Goal: Task Accomplishment & Management: Complete application form

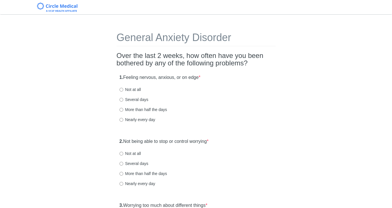
click at [253, 105] on div "1. Feeling nervous, anxious, or on edge * Not at all Several days More than hal…" at bounding box center [196, 101] width 159 height 60
drag, startPoint x: 136, startPoint y: 90, endPoint x: 161, endPoint y: 93, distance: 25.4
click at [136, 90] on label "Not at all" at bounding box center [129, 89] width 21 height 6
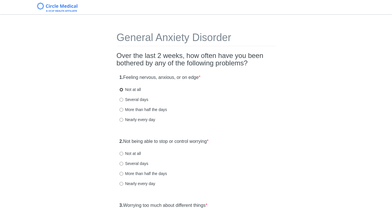
click at [123, 90] on input "Not at all" at bounding box center [121, 90] width 4 height 4
radio input "true"
click at [217, 97] on div "Several days" at bounding box center [195, 99] width 153 height 6
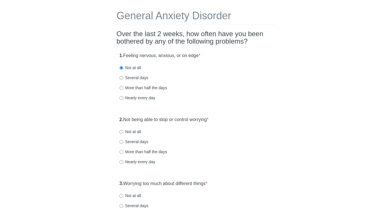
scroll to position [23, 0]
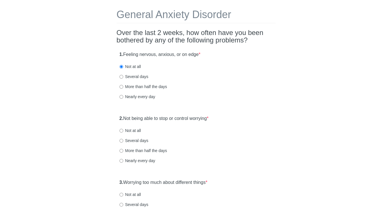
click at [195, 119] on label "2. Not being able to stop or control worrying *" at bounding box center [163, 118] width 89 height 7
click at [137, 130] on label "Not at all" at bounding box center [129, 130] width 21 height 6
click at [123, 130] on input "Not at all" at bounding box center [121, 131] width 4 height 4
radio input "true"
click at [169, 117] on label "2. Not being able to stop or control worrying *" at bounding box center [163, 118] width 89 height 7
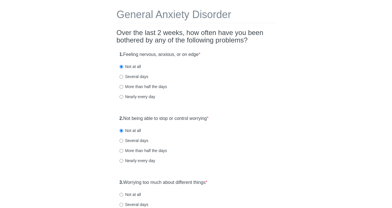
click at [186, 184] on label "3. Worrying too much about different things *" at bounding box center [163, 182] width 88 height 7
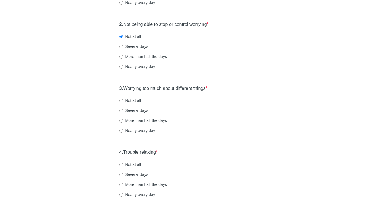
scroll to position [118, 0]
click at [135, 101] on label "Not at all" at bounding box center [129, 99] width 21 height 6
click at [123, 101] on input "Not at all" at bounding box center [121, 100] width 4 height 4
radio input "true"
click at [150, 149] on label "4. Trouble relaxing *" at bounding box center [138, 151] width 38 height 7
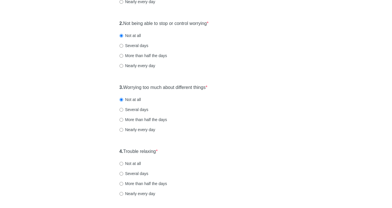
click at [228, 151] on div "4. Trouble relaxing * Not at all Several days More than half the days Nearly ev…" at bounding box center [196, 175] width 159 height 60
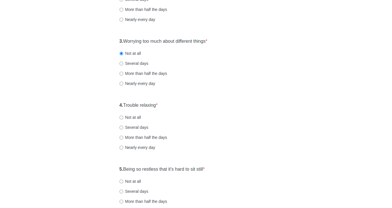
scroll to position [163, 0]
click at [139, 66] on div "3. Worrying too much about different things * Not at all Several days More than…" at bounding box center [196, 66] width 159 height 60
click at [131, 127] on label "Several days" at bounding box center [133, 128] width 29 height 6
click at [123, 127] on input "Several days" at bounding box center [121, 128] width 4 height 4
radio input "true"
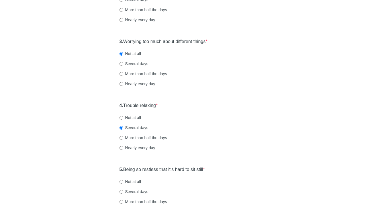
click at [247, 115] on div "Not at all" at bounding box center [195, 118] width 153 height 6
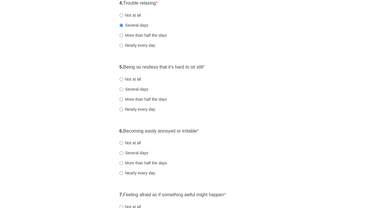
scroll to position [267, 0]
click at [180, 66] on label "5. Being so restless that it's hard to sit still *" at bounding box center [161, 66] width 85 height 7
click at [136, 78] on label "Not at all" at bounding box center [129, 78] width 21 height 6
click at [123, 78] on input "Not at all" at bounding box center [121, 78] width 4 height 4
radio input "true"
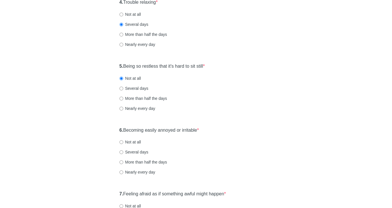
click at [145, 66] on label "5. Being so restless that it's hard to sit still *" at bounding box center [161, 66] width 85 height 7
click at [253, 71] on div "5. Being so restless that it's hard to sit still * Not at all Several days More…" at bounding box center [196, 90] width 159 height 60
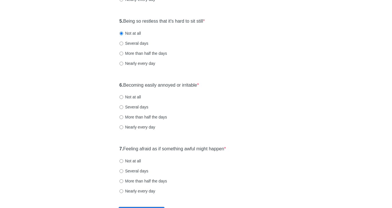
scroll to position [312, 0]
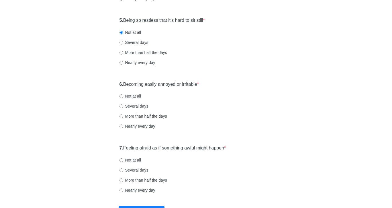
click at [188, 84] on label "6. Becoming easily annoyed or irritable *" at bounding box center [159, 84] width 80 height 7
click at [273, 92] on div "6. Becoming easily annoyed or irritable * Not at all Several days More than hal…" at bounding box center [196, 108] width 159 height 60
click at [130, 106] on label "Several days" at bounding box center [133, 106] width 29 height 6
click at [123, 106] on input "Several days" at bounding box center [121, 106] width 4 height 4
radio input "true"
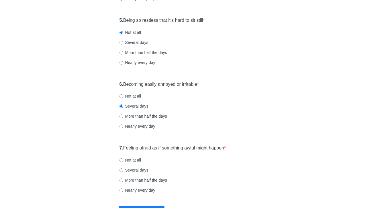
click at [177, 81] on label "6. Becoming easily annoyed or irritable *" at bounding box center [159, 84] width 80 height 7
click at [229, 91] on div "6. Becoming easily annoyed or irritable * Not at all Several days More than hal…" at bounding box center [196, 108] width 159 height 60
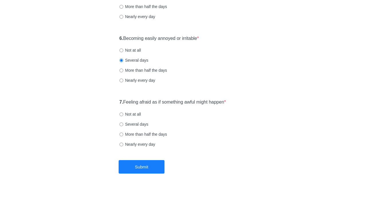
scroll to position [358, 0]
click at [208, 102] on label "7. Feeling afraid as if something awful might happen *" at bounding box center [172, 101] width 107 height 7
click at [261, 102] on div "7. Feeling afraid as if something awful might happen * Not at all Several days …" at bounding box center [196, 126] width 159 height 60
click at [133, 115] on label "Not at all" at bounding box center [129, 114] width 21 height 6
click at [123, 115] on input "Not at all" at bounding box center [121, 114] width 4 height 4
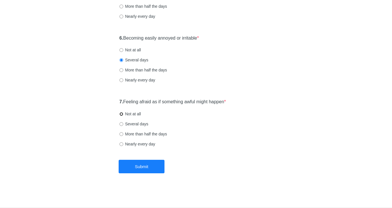
radio input "true"
click at [225, 116] on div "Not at all" at bounding box center [195, 114] width 153 height 6
click at [155, 164] on button "Submit" at bounding box center [142, 165] width 46 height 13
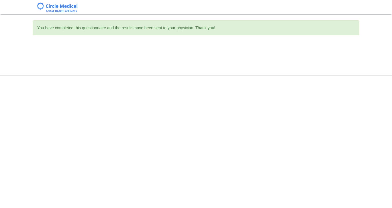
scroll to position [0, 0]
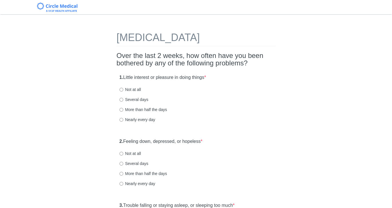
click at [181, 77] on label "1. Little interest or pleasure in doing things *" at bounding box center [162, 77] width 86 height 7
drag, startPoint x: 138, startPoint y: 90, endPoint x: 147, endPoint y: 105, distance: 16.5
click at [138, 90] on label "Not at all" at bounding box center [129, 89] width 21 height 6
click at [123, 90] on input "Not at all" at bounding box center [121, 90] width 4 height 4
radio input "true"
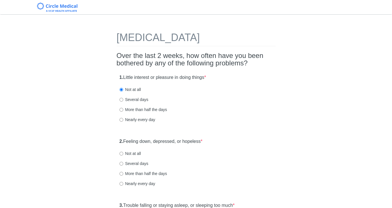
drag, startPoint x: 160, startPoint y: 143, endPoint x: 155, endPoint y: 146, distance: 5.6
click at [158, 144] on label "2. Feeling down, depressed, or hopeless *" at bounding box center [160, 141] width 83 height 7
click at [134, 154] on label "Not at all" at bounding box center [129, 153] width 21 height 6
click at [123, 154] on input "Not at all" at bounding box center [121, 153] width 4 height 4
radio input "true"
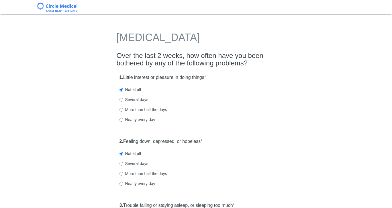
click at [216, 151] on div "Not at all" at bounding box center [195, 153] width 153 height 6
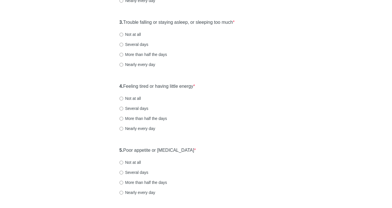
scroll to position [183, 0]
click at [127, 34] on label "Not at all" at bounding box center [129, 34] width 21 height 6
click at [123, 34] on input "Not at all" at bounding box center [121, 34] width 4 height 4
radio input "true"
drag, startPoint x: 179, startPoint y: 84, endPoint x: 195, endPoint y: 84, distance: 15.8
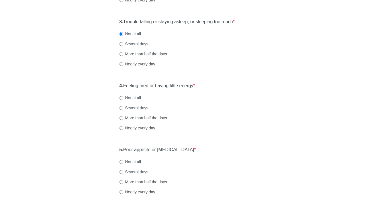
click at [179, 84] on label "4. Feeling tired or having little energy *" at bounding box center [157, 85] width 76 height 7
click at [255, 90] on div "4. Feeling tired or having little energy * Not at all Several days More than ha…" at bounding box center [196, 110] width 159 height 60
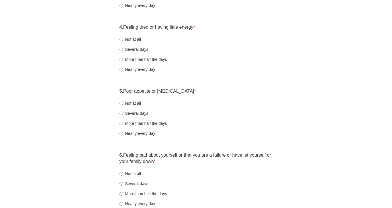
scroll to position [252, 0]
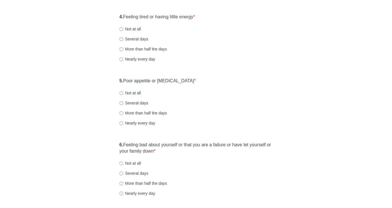
click at [175, 18] on label "4. Feeling tired or having little energy *" at bounding box center [157, 17] width 76 height 7
click at [154, 14] on label "4. Feeling tired or having little energy *" at bounding box center [157, 17] width 76 height 7
click at [135, 31] on label "Not at all" at bounding box center [129, 29] width 21 height 6
click at [123, 31] on input "Not at all" at bounding box center [121, 29] width 4 height 4
radio input "true"
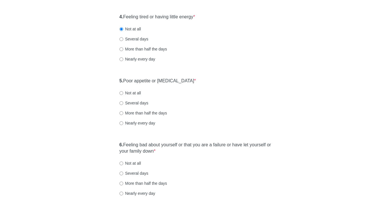
click at [159, 16] on label "4. Feeling tired or having little energy *" at bounding box center [157, 17] width 76 height 7
click at [172, 79] on label "5. Poor appetite or [MEDICAL_DATA] *" at bounding box center [157, 81] width 76 height 7
click at [231, 80] on div "5. Poor appetite or [MEDICAL_DATA] * Not at all Several days More than half the…" at bounding box center [196, 105] width 159 height 60
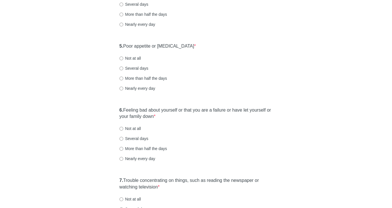
scroll to position [298, 0]
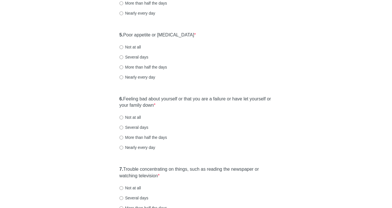
click at [131, 46] on label "Not at all" at bounding box center [129, 47] width 21 height 6
click at [123, 46] on input "Not at all" at bounding box center [121, 47] width 4 height 4
radio input "true"
click at [184, 94] on div "6. Feeling bad about yourself or that you are a failure or have let yourself or…" at bounding box center [196, 126] width 159 height 66
click at [187, 96] on label "6. Feeling bad about yourself or that you are a failure or have let yourself or…" at bounding box center [195, 102] width 153 height 13
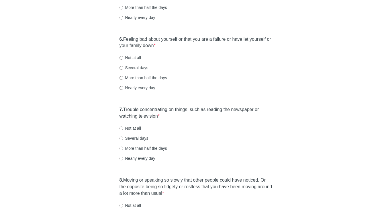
scroll to position [355, 0]
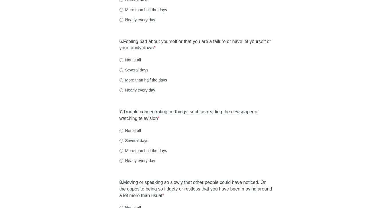
click at [137, 61] on label "Not at all" at bounding box center [129, 60] width 21 height 6
click at [123, 61] on input "Not at all" at bounding box center [121, 60] width 4 height 4
radio input "true"
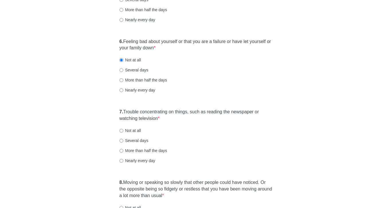
click at [134, 139] on label "Several days" at bounding box center [133, 140] width 29 height 6
click at [123, 139] on input "Several days" at bounding box center [121, 141] width 4 height 4
radio input "true"
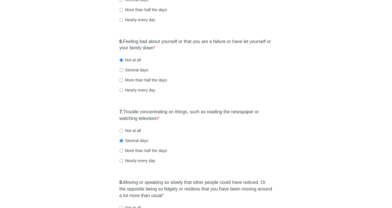
click at [197, 138] on div "Several days" at bounding box center [195, 140] width 153 height 6
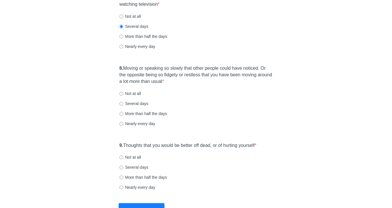
scroll to position [470, 0]
click at [133, 92] on label "Not at all" at bounding box center [129, 93] width 21 height 6
click at [123, 92] on input "Not at all" at bounding box center [121, 93] width 4 height 4
radio input "true"
click at [208, 97] on div "8. Moving or speaking so slowly that other people could have noticed. Or the op…" at bounding box center [196, 98] width 159 height 73
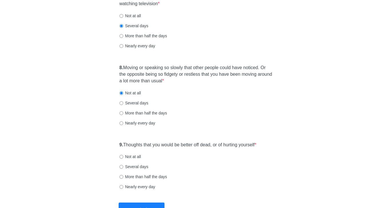
click at [194, 143] on label "9. Thoughts that you would be better off dead, or of hurting yourself *" at bounding box center [187, 144] width 137 height 7
click at [224, 143] on label "9. Thoughts that you would be better off dead, or of hurting yourself *" at bounding box center [187, 144] width 137 height 7
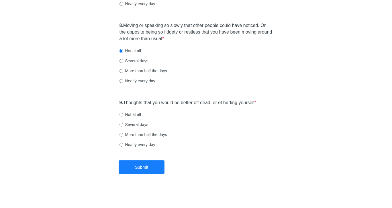
scroll to position [512, 0]
click at [138, 115] on label "Not at all" at bounding box center [129, 114] width 21 height 6
click at [123, 115] on input "Not at all" at bounding box center [121, 114] width 4 height 4
radio input "true"
click at [159, 167] on button "Submit" at bounding box center [142, 165] width 46 height 13
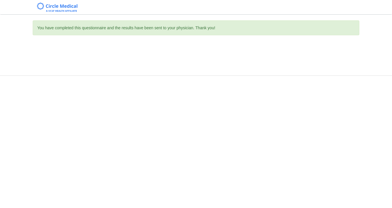
scroll to position [0, 0]
click at [272, 146] on div "You have completed this questionnaire and the results have been sent to your ph…" at bounding box center [196, 104] width 392 height 208
